Goal: Task Accomplishment & Management: Manage account settings

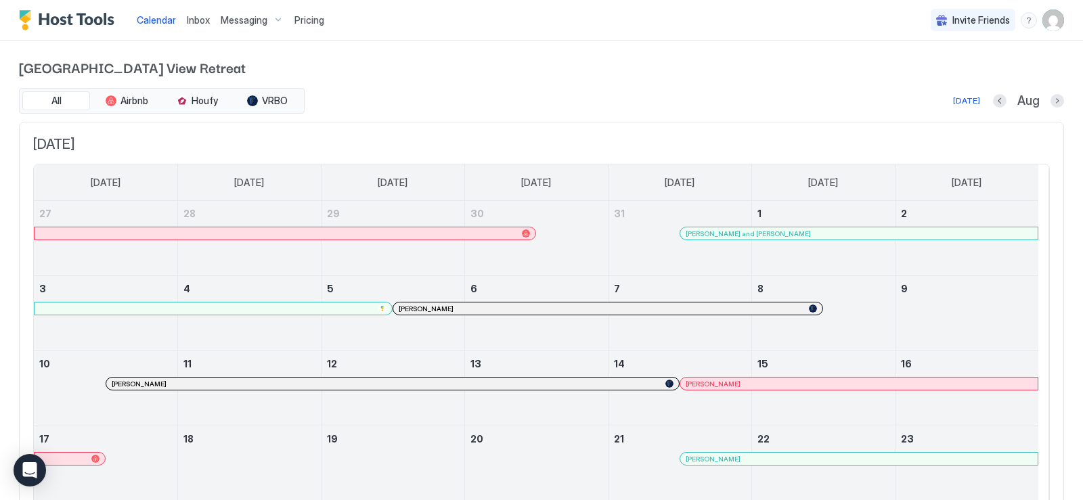
click at [194, 22] on span "Inbox" at bounding box center [198, 20] width 23 height 12
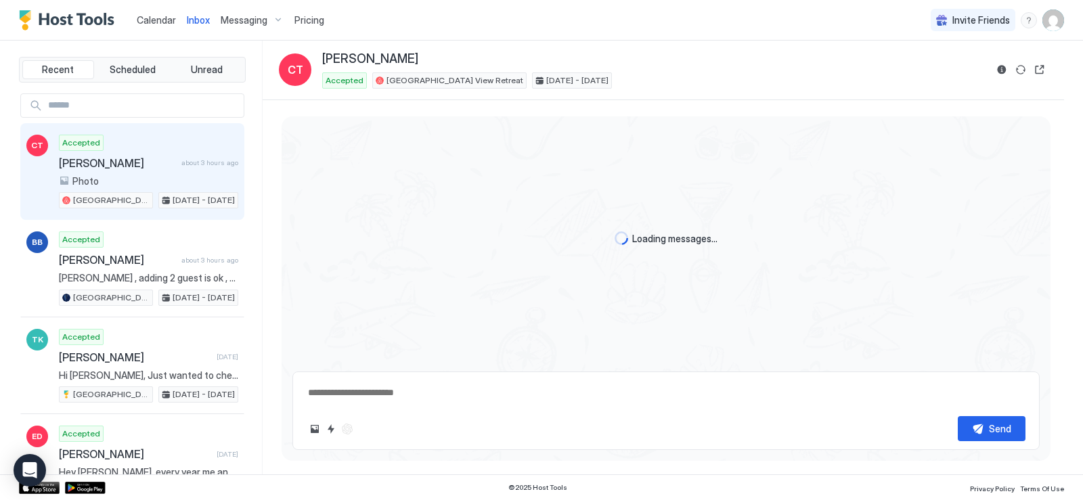
type textarea "*"
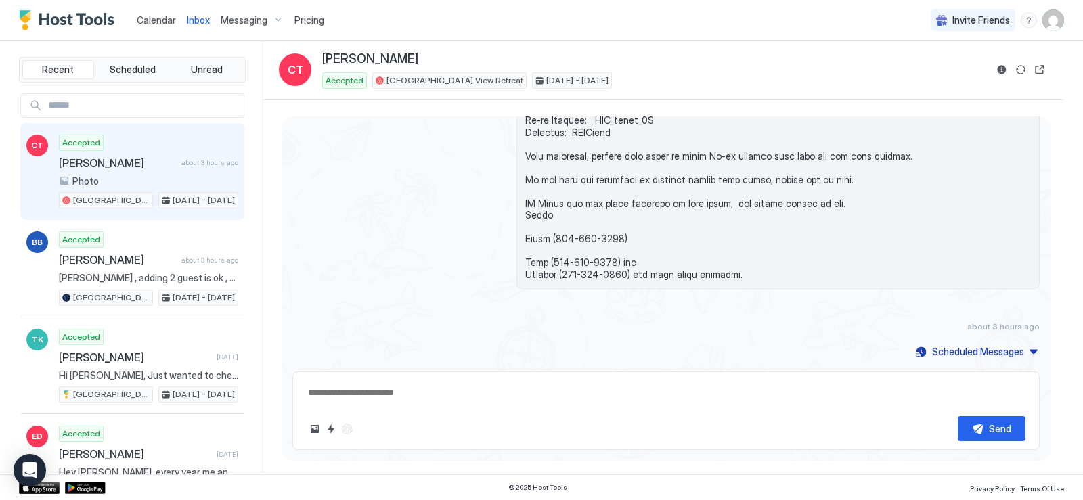
click at [1057, 22] on img "User profile" at bounding box center [1053, 20] width 22 height 22
click at [937, 76] on span "Settings" at bounding box center [931, 76] width 37 height 12
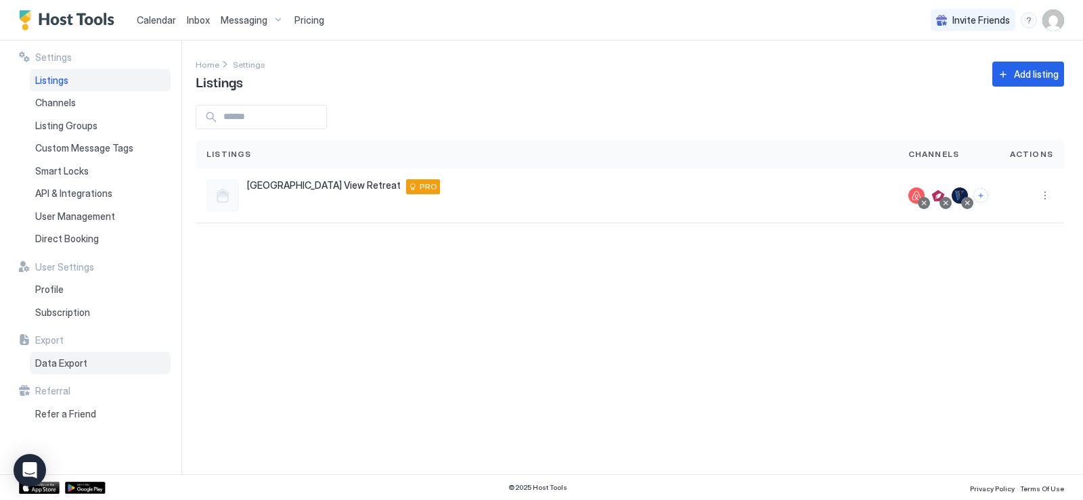
click at [63, 364] on span "Data Export" at bounding box center [61, 363] width 52 height 12
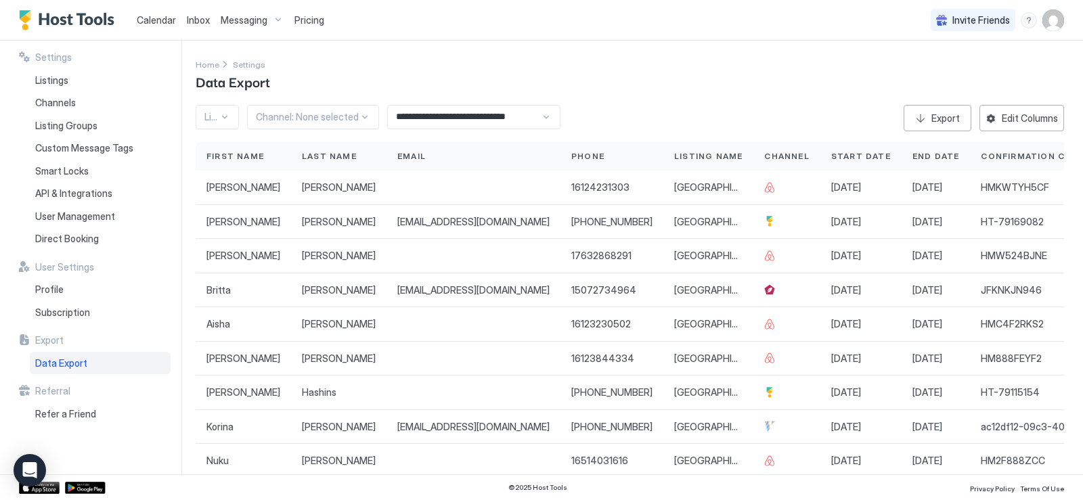
click at [1057, 22] on img "User profile" at bounding box center [1053, 20] width 22 height 22
click at [927, 74] on span "Settings" at bounding box center [931, 76] width 37 height 12
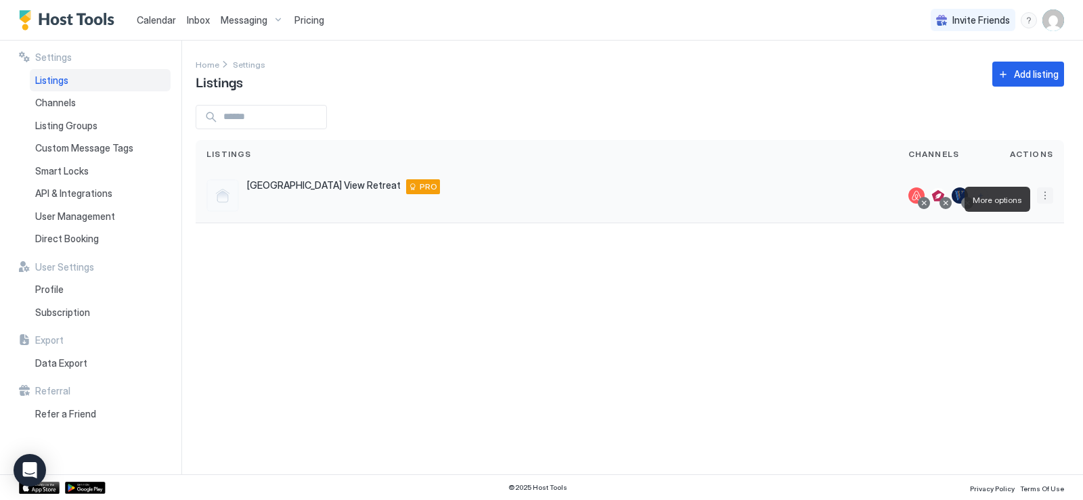
click at [1047, 203] on button "More options" at bounding box center [1045, 196] width 16 height 16
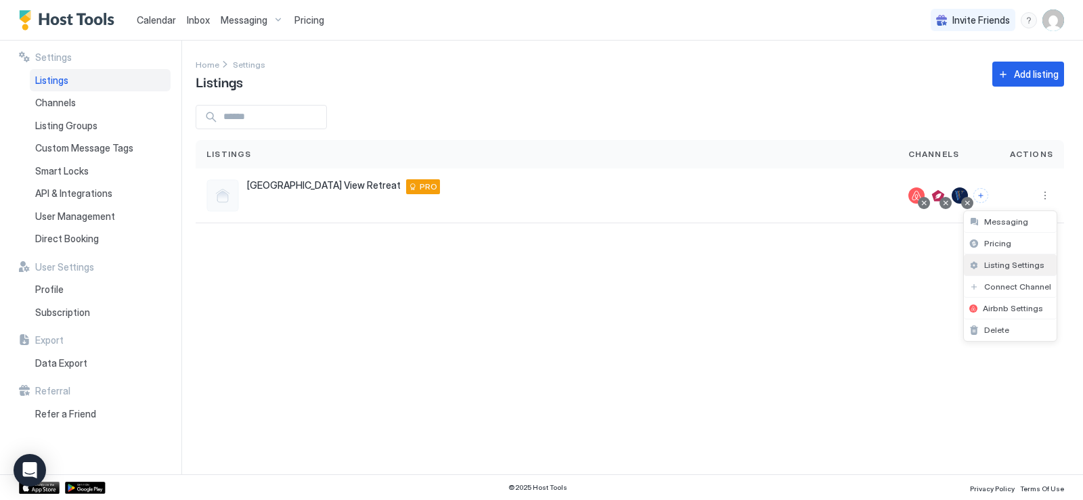
click at [1015, 265] on span "Listing Settings" at bounding box center [1014, 265] width 60 height 10
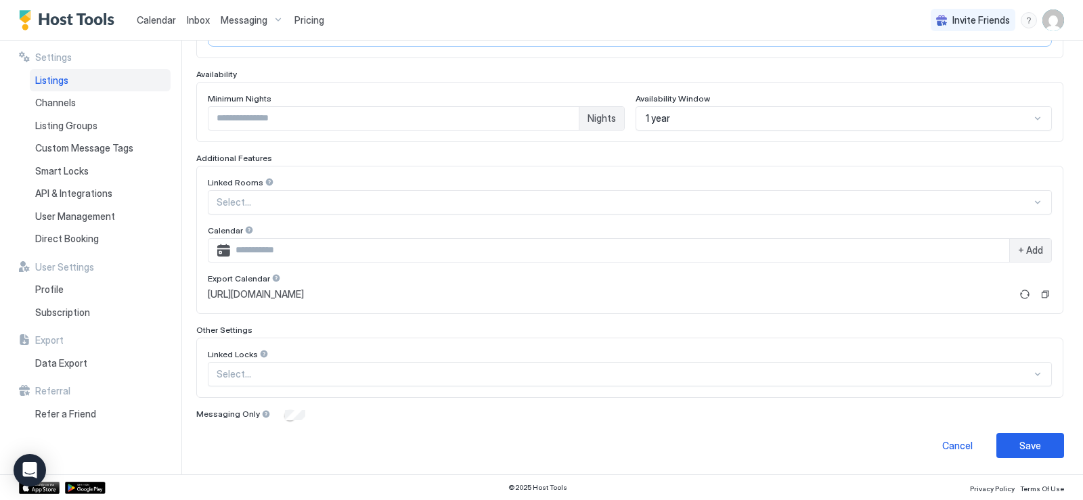
scroll to position [353, 0]
drag, startPoint x: 204, startPoint y: 288, endPoint x: 556, endPoint y: 295, distance: 352.7
click at [556, 295] on div "Linked Rooms Select... Calendar + Add Export Calendar [URL][DOMAIN_NAME]" at bounding box center [629, 240] width 867 height 148
copy span "[URL][DOMAIN_NAME]"
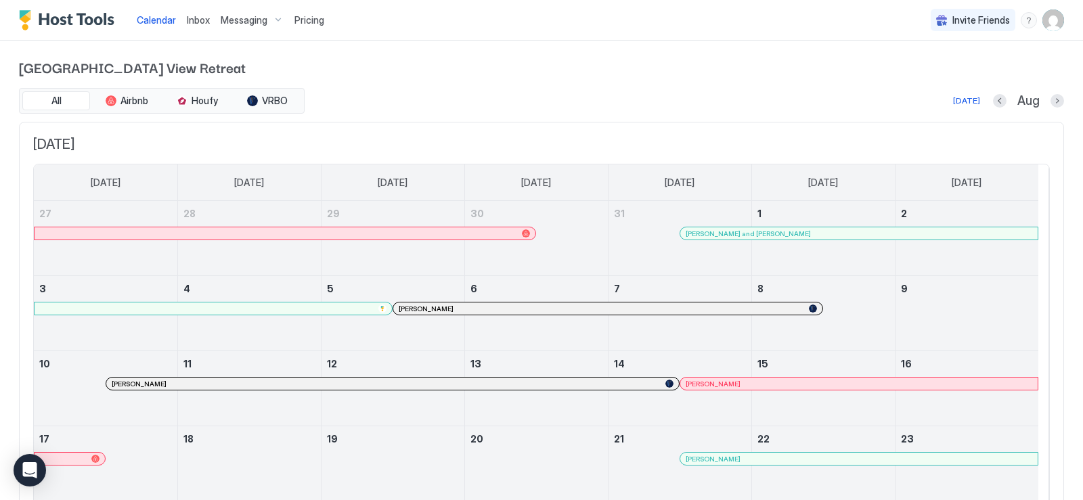
click at [1044, 18] on img "User profile" at bounding box center [1053, 20] width 22 height 22
click at [917, 75] on span "Settings" at bounding box center [921, 76] width 37 height 12
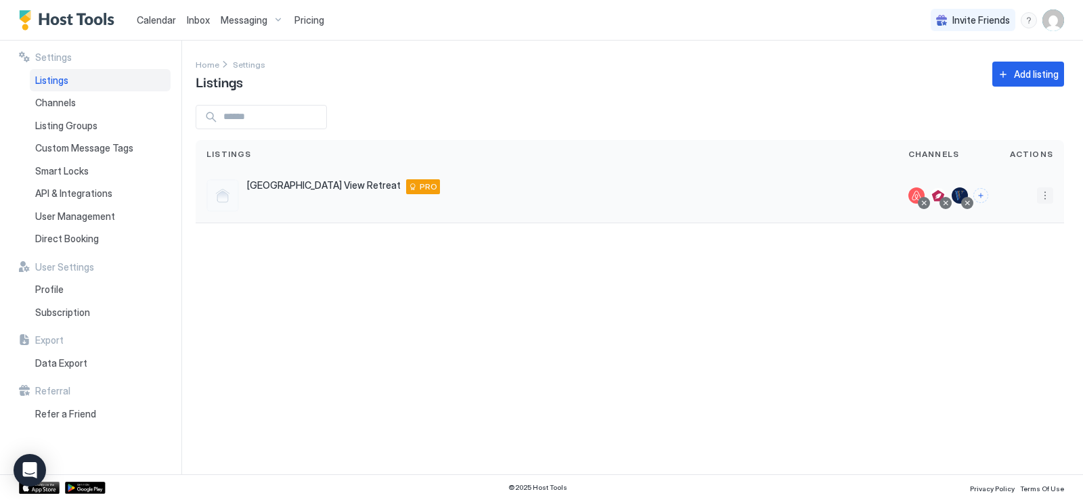
click at [1048, 199] on button "More options" at bounding box center [1045, 196] width 16 height 16
click at [1000, 266] on span "Listing Settings" at bounding box center [1014, 265] width 60 height 10
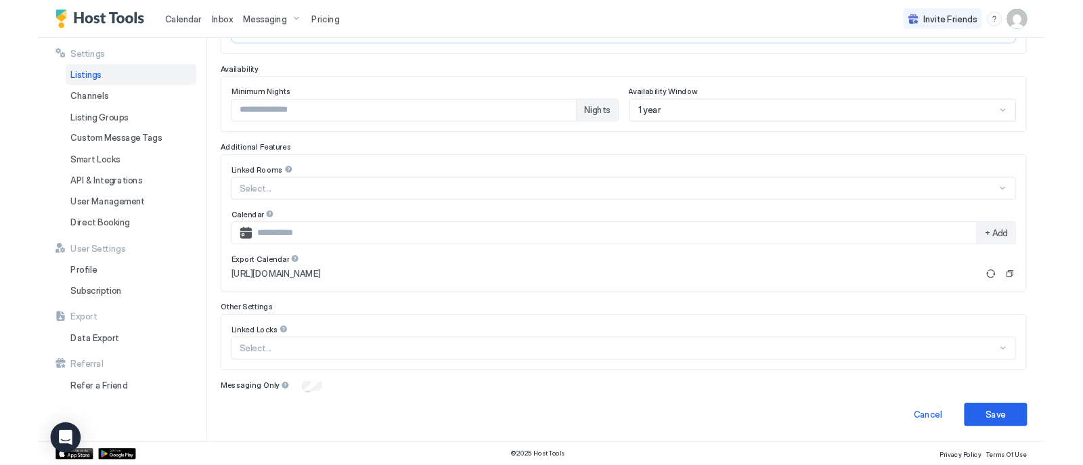
scroll to position [353, 0]
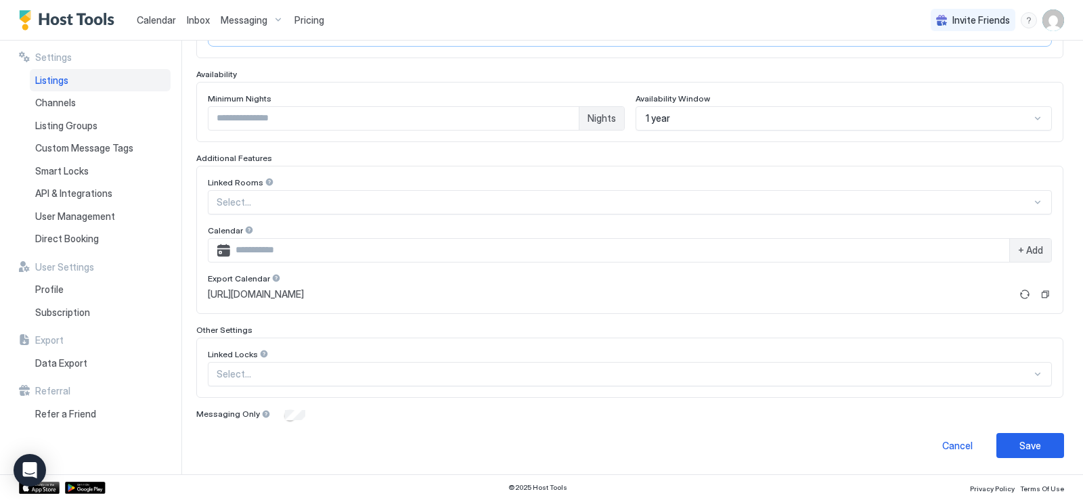
drag, startPoint x: 206, startPoint y: 288, endPoint x: 578, endPoint y: 286, distance: 371.6
click at [578, 286] on div "Linked Rooms Select... Calendar + Add Export Calendar [URL][DOMAIN_NAME]" at bounding box center [629, 240] width 867 height 148
click at [546, 289] on link "[URL][DOMAIN_NAME]" at bounding box center [609, 294] width 803 height 12
